Goal: Task Accomplishment & Management: Manage account settings

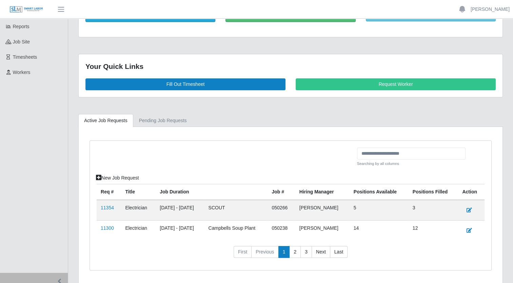
scroll to position [83, 0]
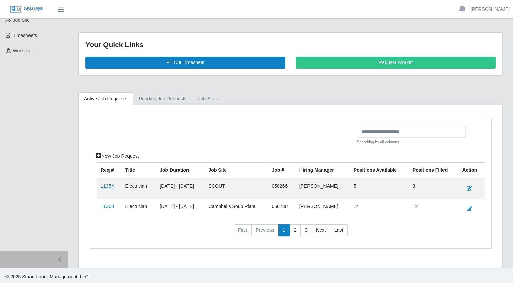
click at [103, 185] on link "11354" at bounding box center [107, 185] width 13 height 5
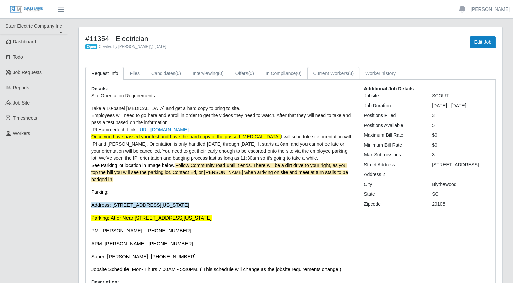
click at [332, 75] on link "Current Workers (3)" at bounding box center [333, 73] width 52 height 13
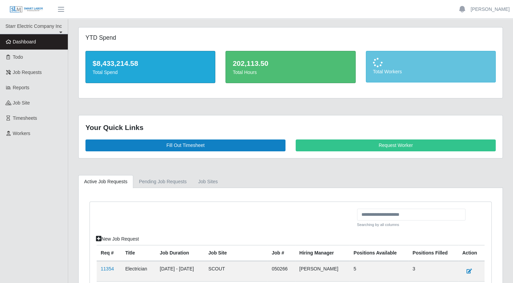
scroll to position [83, 0]
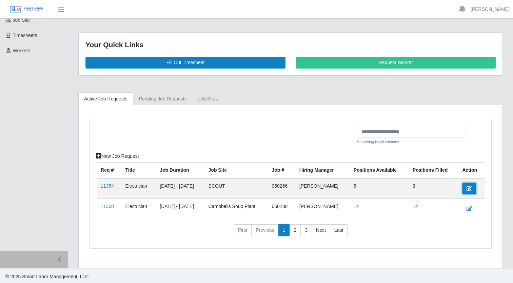
click at [471, 186] on icon at bounding box center [469, 188] width 5 height 5
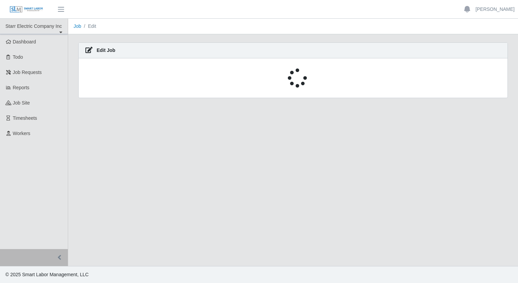
select select "****"
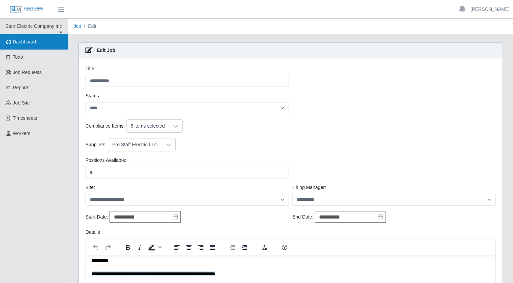
click at [21, 45] on link "Dashboard" at bounding box center [34, 41] width 68 height 15
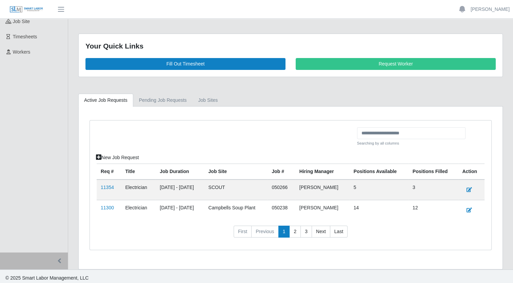
scroll to position [83, 0]
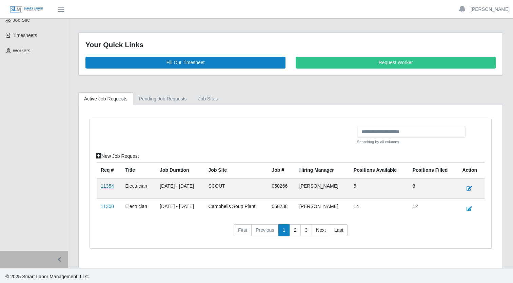
click at [104, 185] on link "11354" at bounding box center [107, 185] width 13 height 5
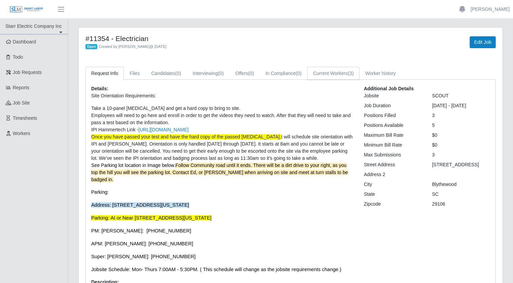
click at [328, 70] on link "Current Workers (3)" at bounding box center [333, 73] width 52 height 13
